Goal: Find specific page/section: Find specific page/section

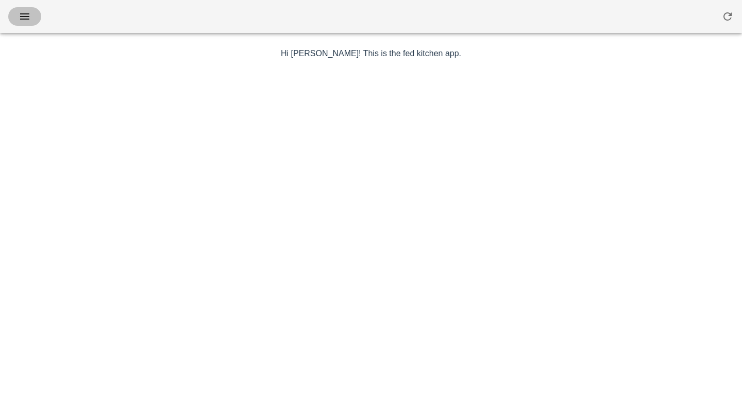
click at [28, 14] on icon "button" at bounding box center [25, 16] width 12 height 12
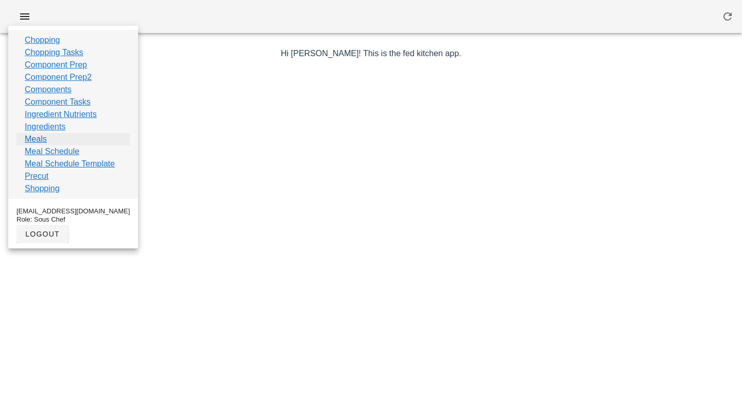
click at [40, 139] on link "Meals" at bounding box center [36, 139] width 22 height 12
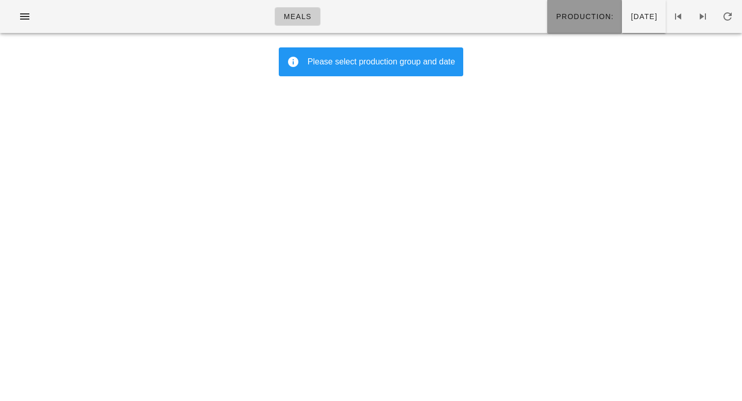
click at [558, 12] on span "Production:" at bounding box center [584, 16] width 58 height 8
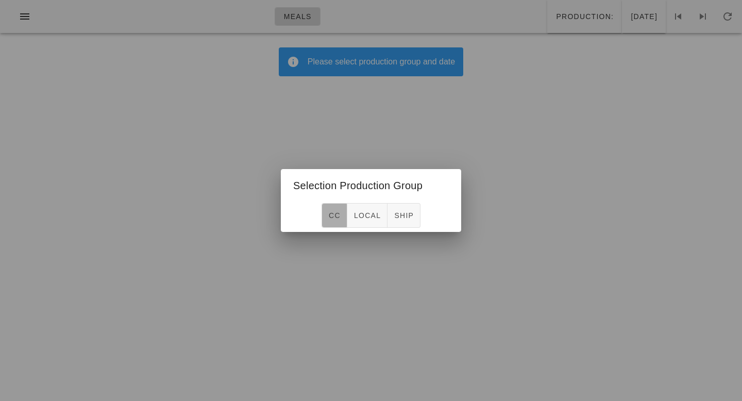
click at [336, 219] on span "CC" at bounding box center [334, 215] width 12 height 8
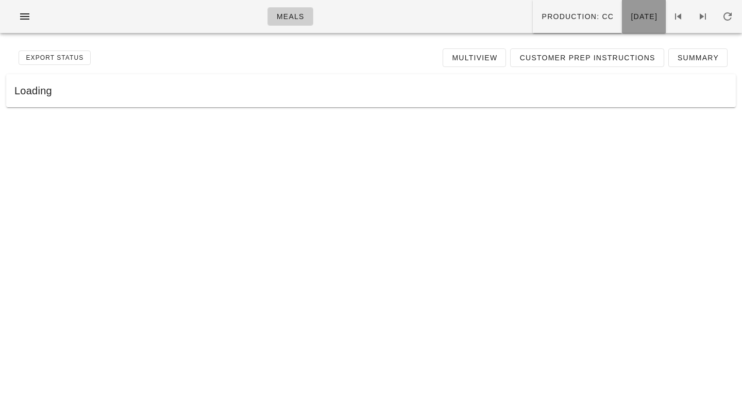
click at [639, 15] on span "[DATE]" at bounding box center [643, 16] width 27 height 8
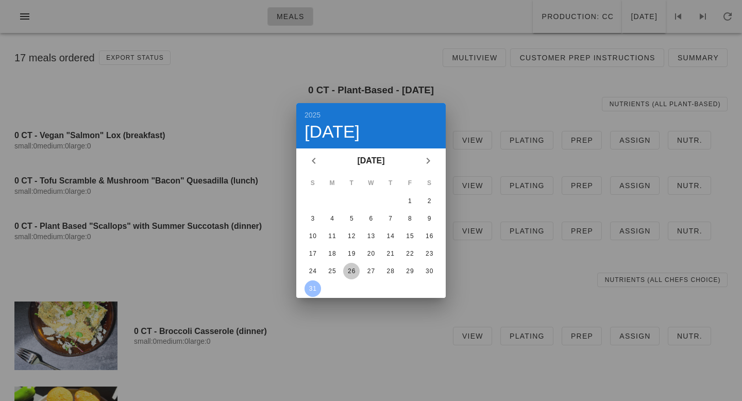
click at [354, 270] on div "26" at bounding box center [351, 270] width 16 height 7
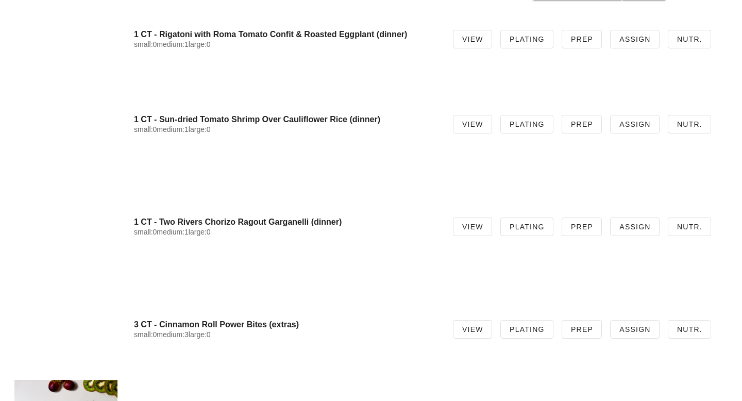
scroll to position [2669, 0]
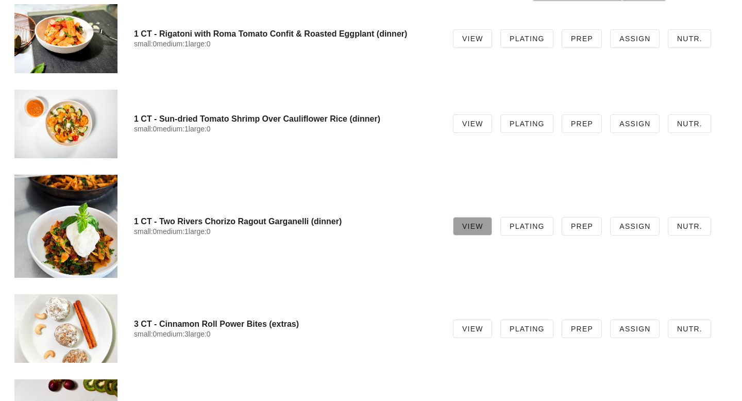
click at [483, 233] on link "View" at bounding box center [472, 226] width 39 height 19
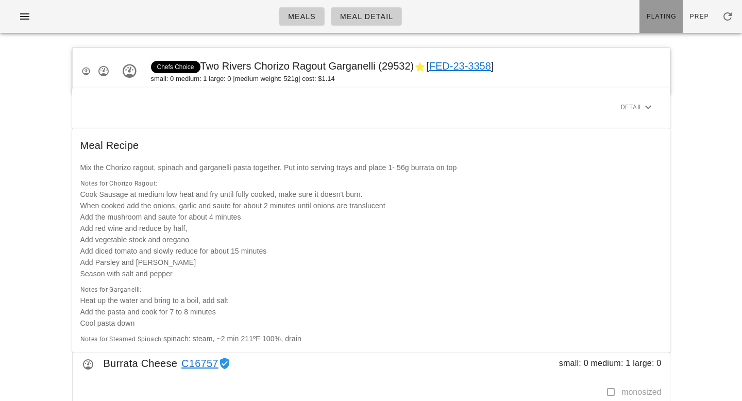
click at [656, 14] on span "Plating" at bounding box center [661, 16] width 30 height 7
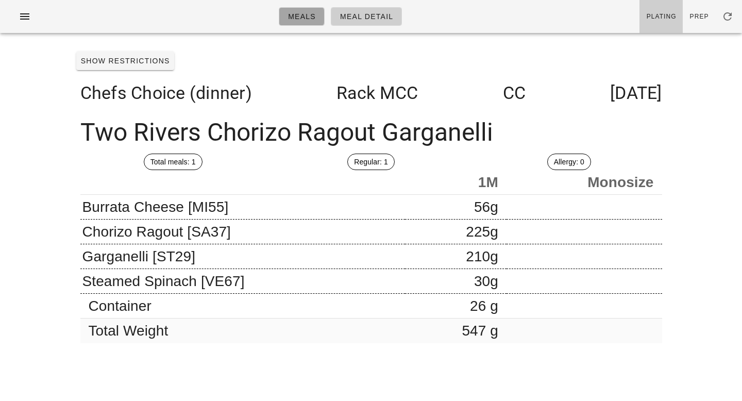
click at [296, 17] on span "Meals" at bounding box center [301, 16] width 28 height 8
